Goal: Book appointment/travel/reservation

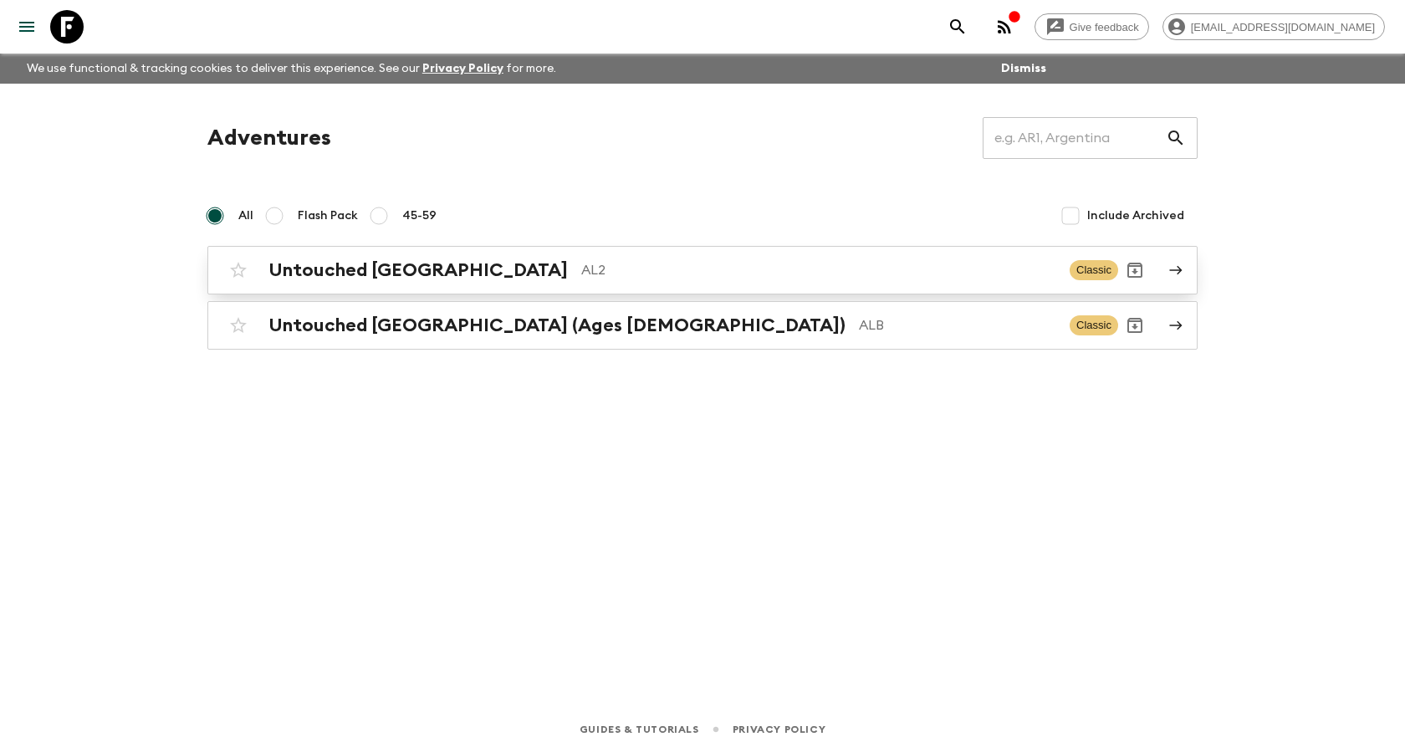
click at [369, 276] on h2 "Untouched [GEOGRAPHIC_DATA]" at bounding box center [417, 270] width 299 height 22
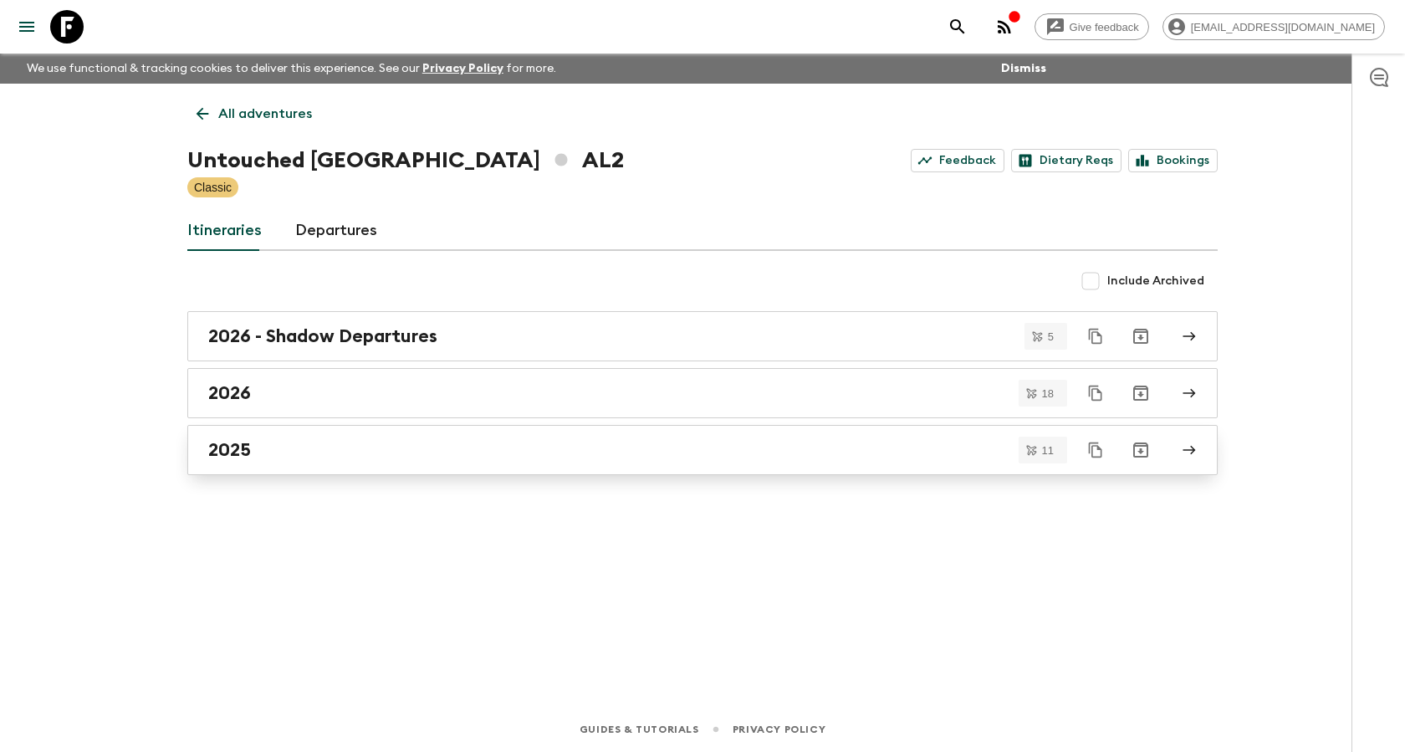
click at [254, 445] on div "2025" at bounding box center [686, 450] width 957 height 22
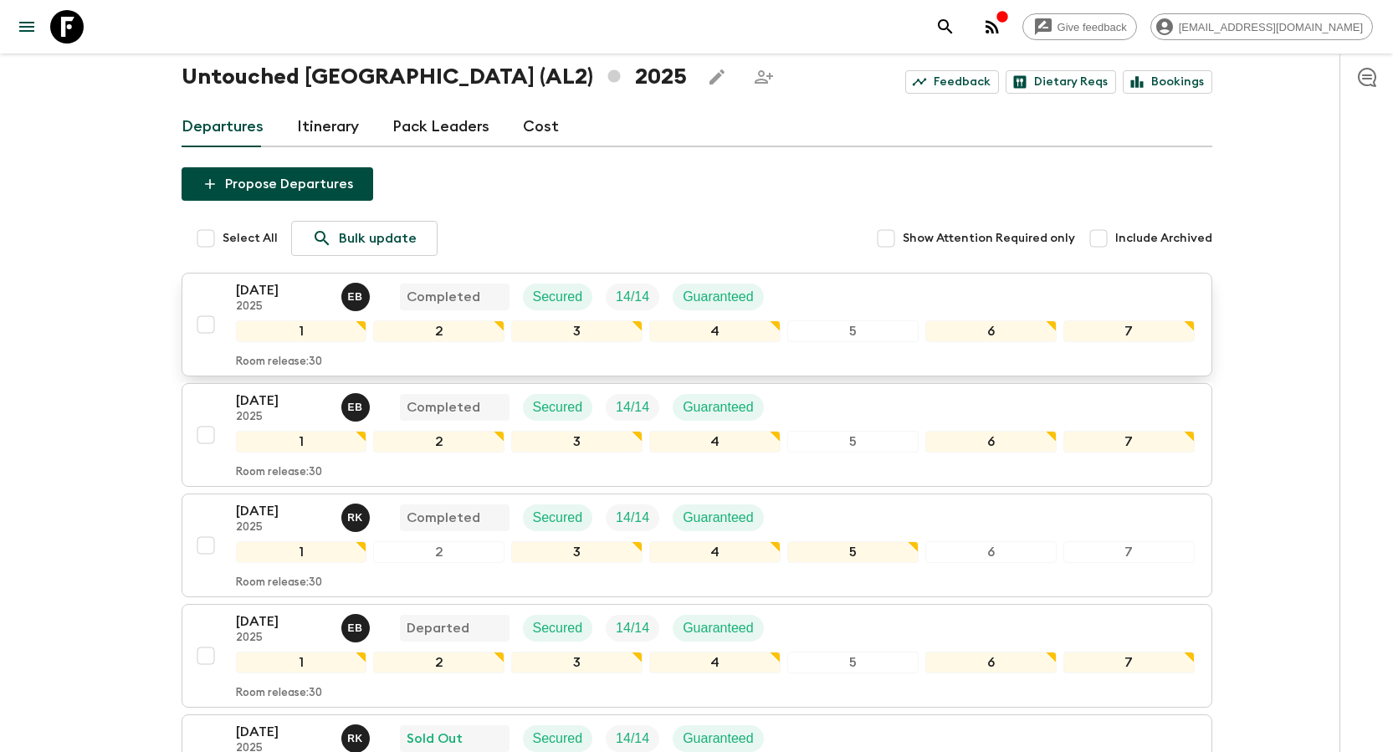
scroll to position [251, 0]
